Goal: Find specific page/section: Find specific page/section

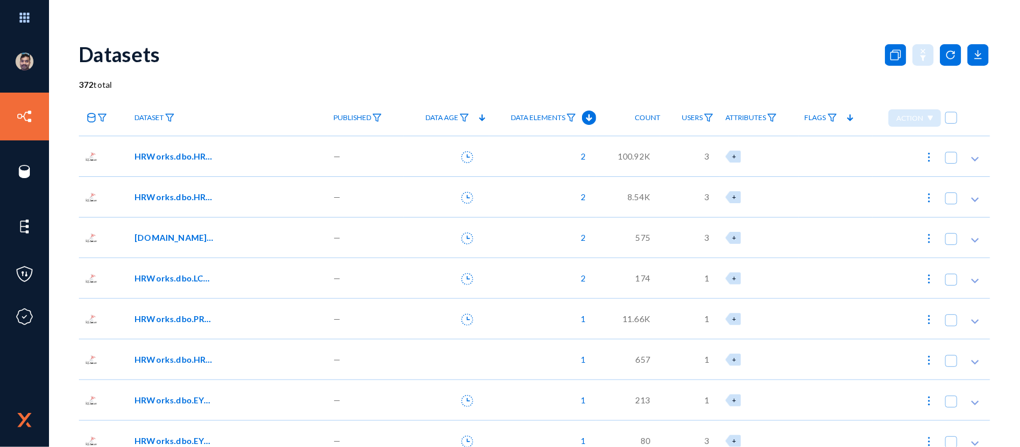
click at [387, 62] on div "Datasets" at bounding box center [535, 54] width 912 height 48
click at [515, 81] on div "372 total" at bounding box center [535, 84] width 912 height 13
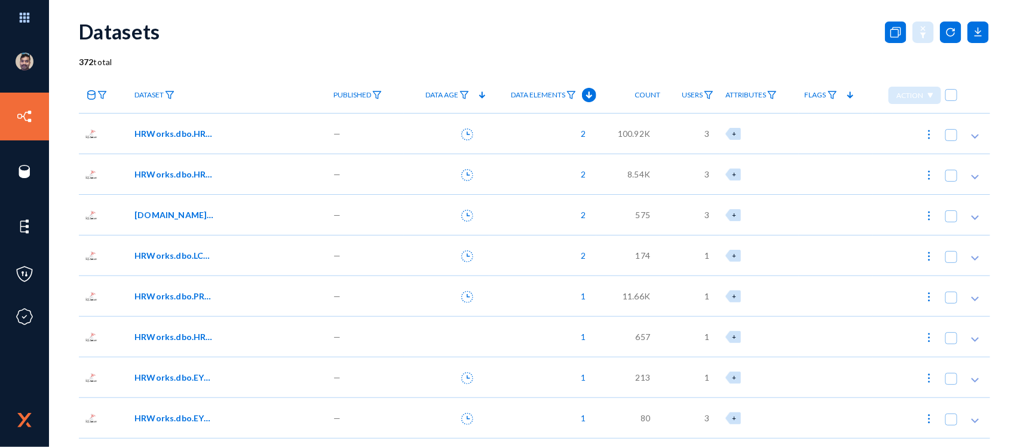
scroll to position [32, 0]
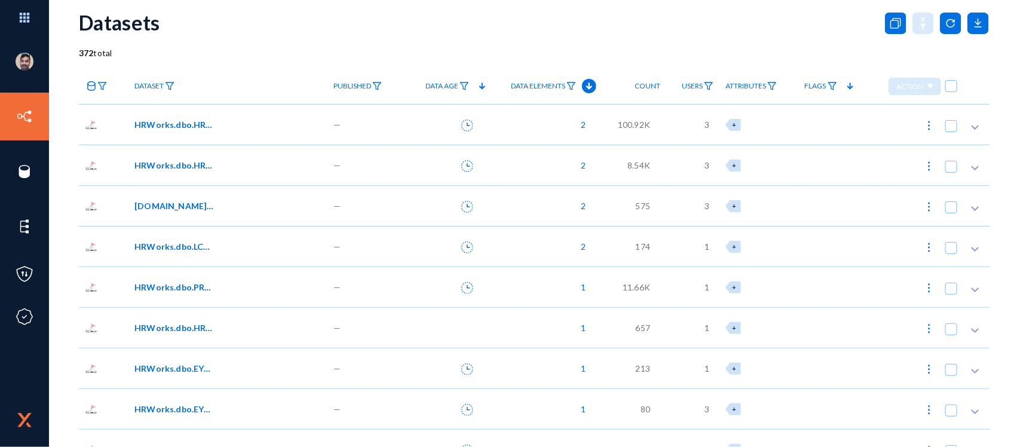
click at [178, 243] on span "HRWorks.dbo.LCM_LetterAndCertificate01" at bounding box center [175, 246] width 81 height 13
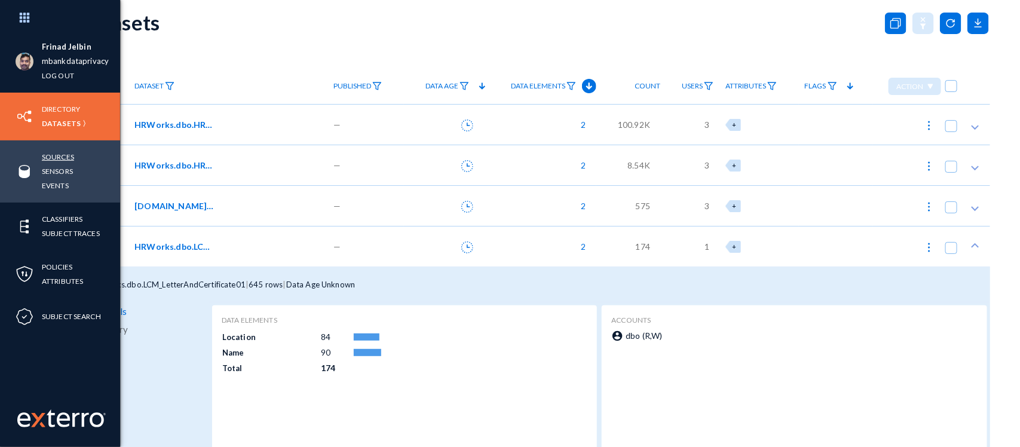
click at [62, 153] on link "Sources" at bounding box center [58, 157] width 32 height 14
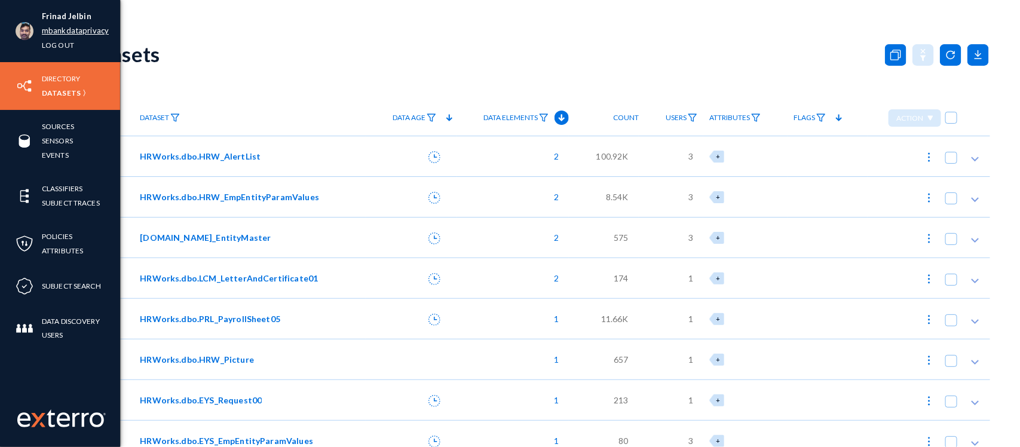
click at [62, 30] on link "mbankdataprivacy" at bounding box center [75, 31] width 67 height 14
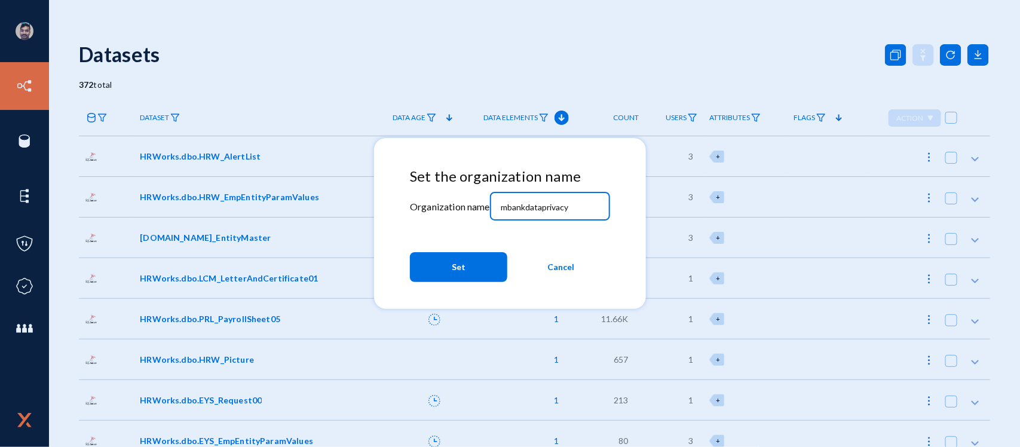
drag, startPoint x: 579, startPoint y: 208, endPoint x: 478, endPoint y: 201, distance: 100.7
click at [478, 201] on div "Set the organization name Organization name mbankdataprivacy Set Cancel" at bounding box center [510, 228] width 200 height 120
type input "bhm"
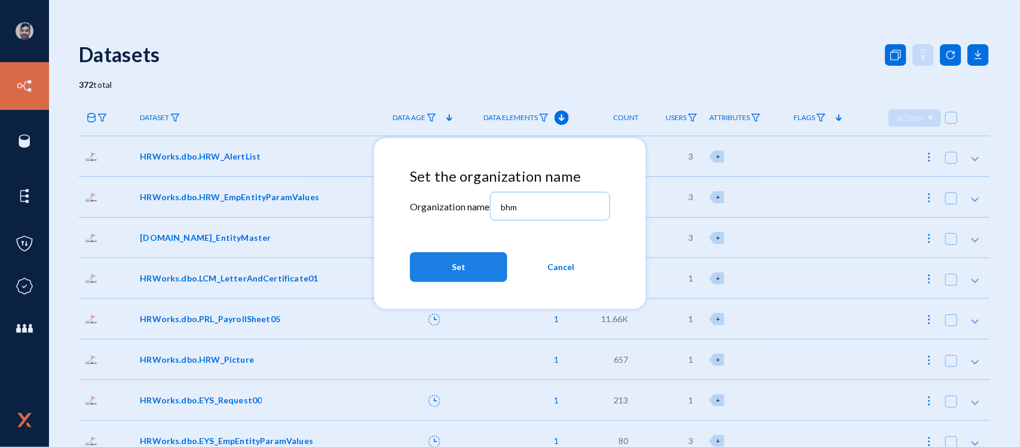
click at [463, 265] on span "Set" at bounding box center [459, 267] width 14 height 22
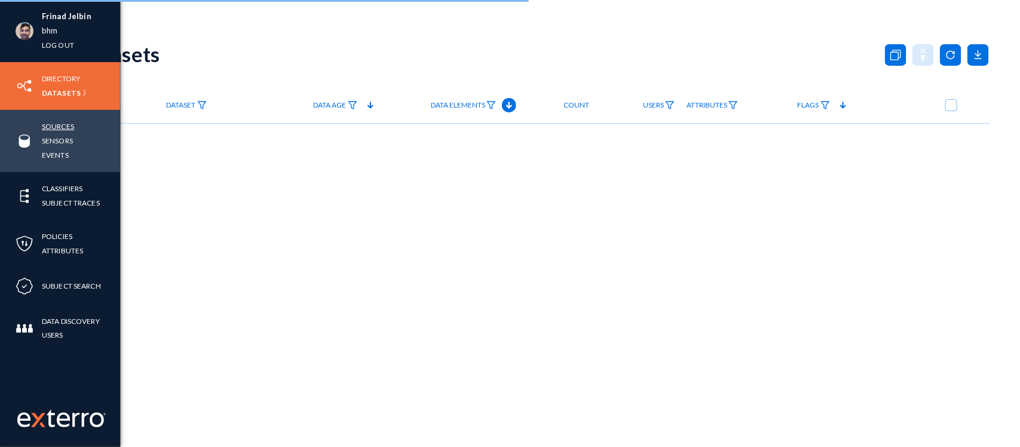
click at [65, 129] on link "Sources" at bounding box center [58, 127] width 32 height 14
